Goal: Task Accomplishment & Management: Complete application form

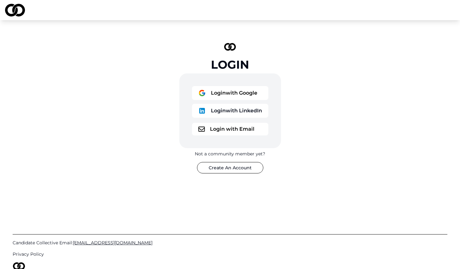
click at [238, 94] on button "Login with Google" at bounding box center [230, 93] width 76 height 14
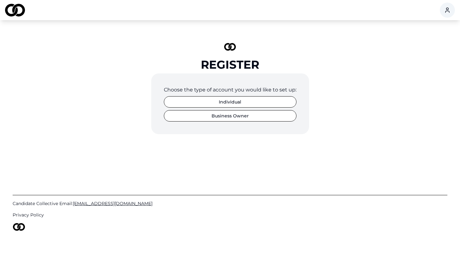
click at [271, 104] on button "Individual" at bounding box center [230, 101] width 133 height 11
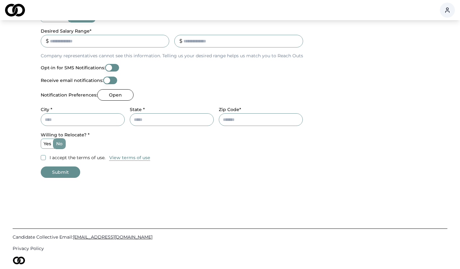
scroll to position [249, 0]
